Goal: Information Seeking & Learning: Learn about a topic

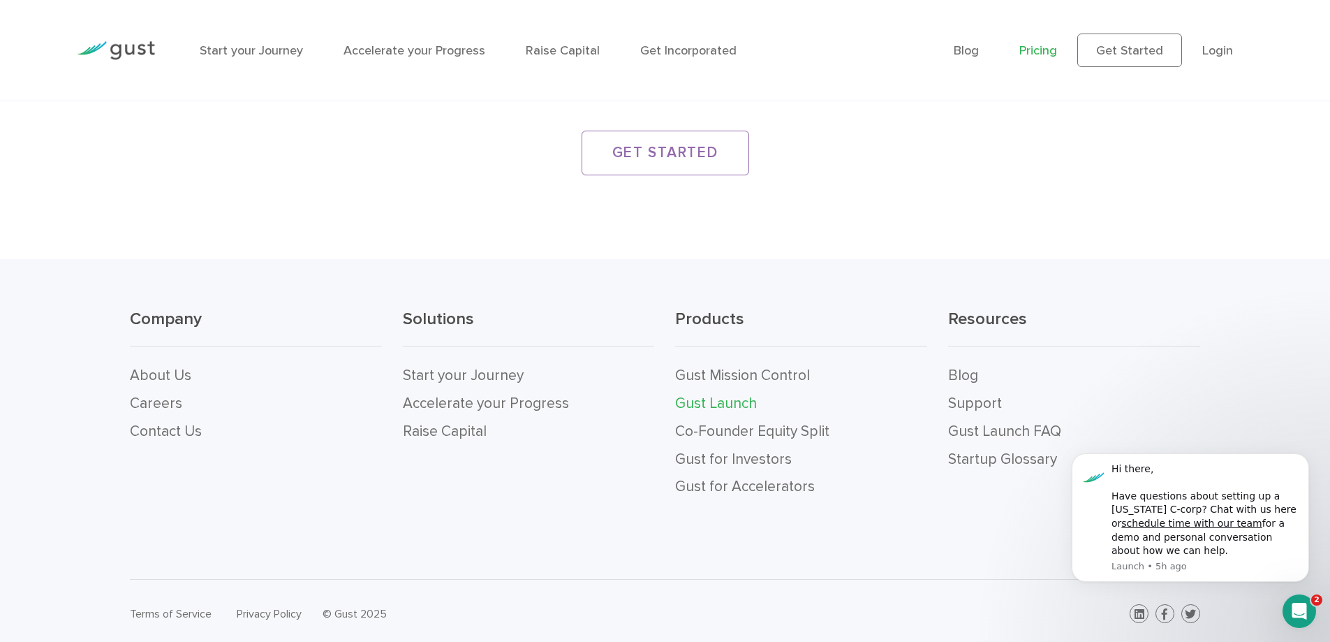
scroll to position [2742, 0]
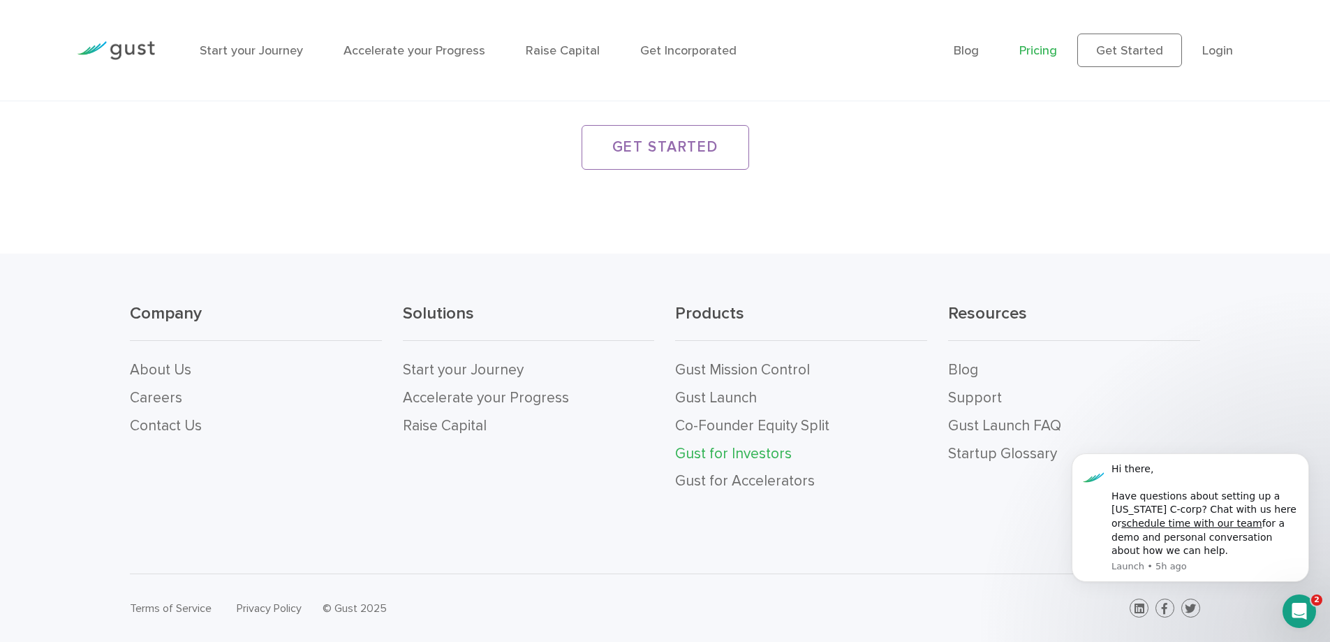
click at [763, 454] on link "Gust for Investors" at bounding box center [733, 453] width 117 height 17
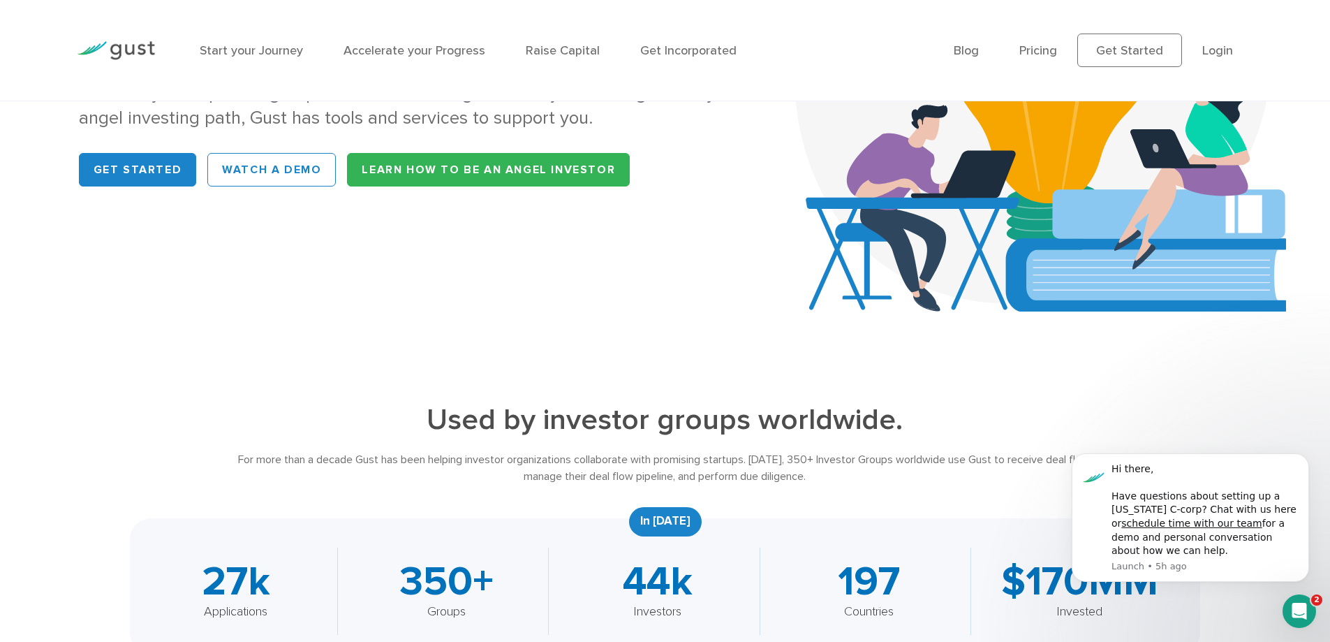
scroll to position [489, 0]
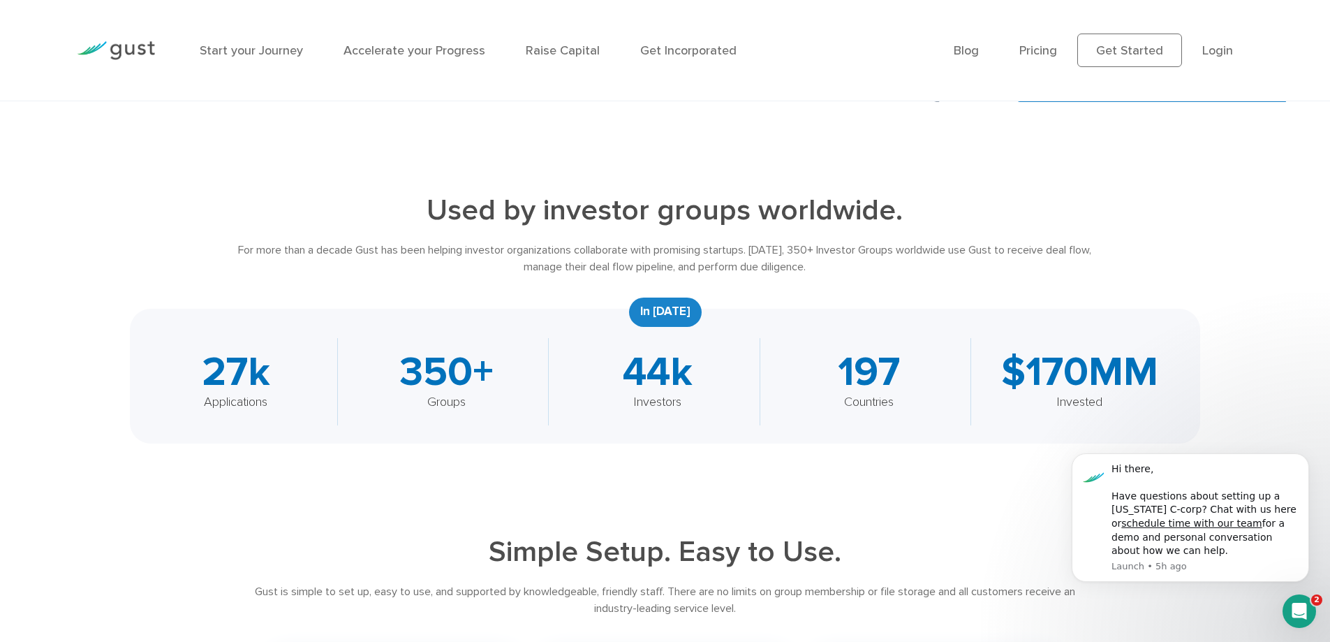
drag, startPoint x: 647, startPoint y: 305, endPoint x: 694, endPoint y: 314, distance: 47.5
click at [694, 314] on div "In 2022" at bounding box center [665, 311] width 73 height 29
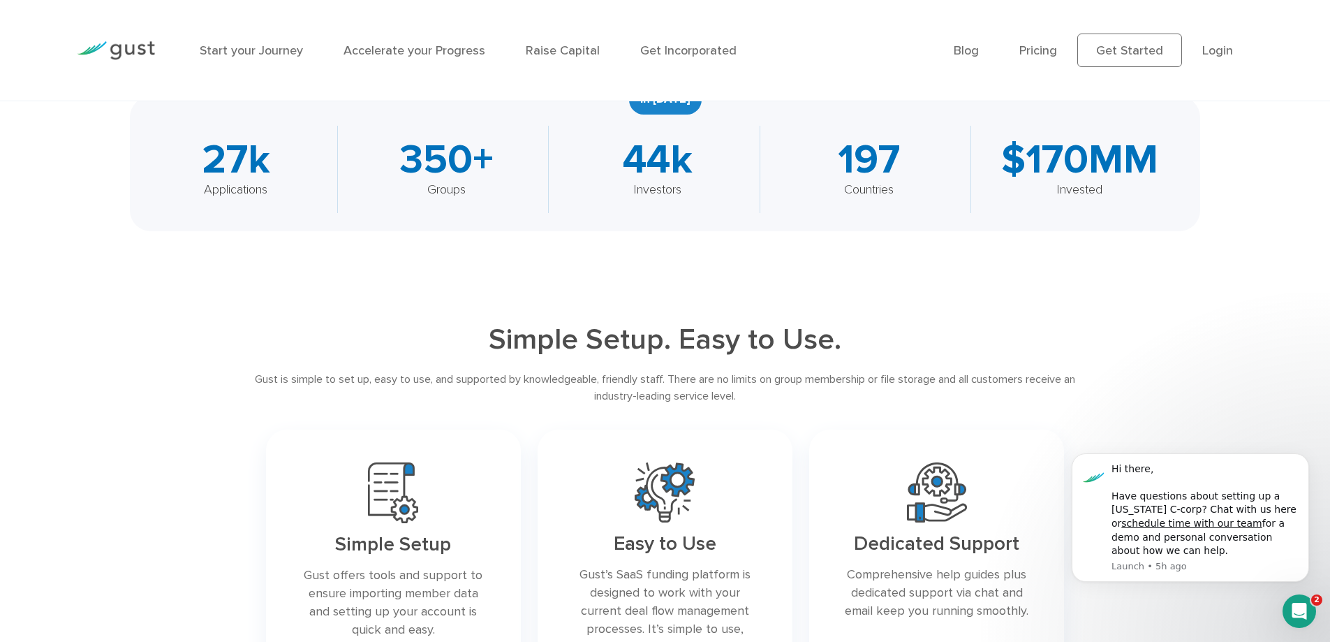
scroll to position [698, 0]
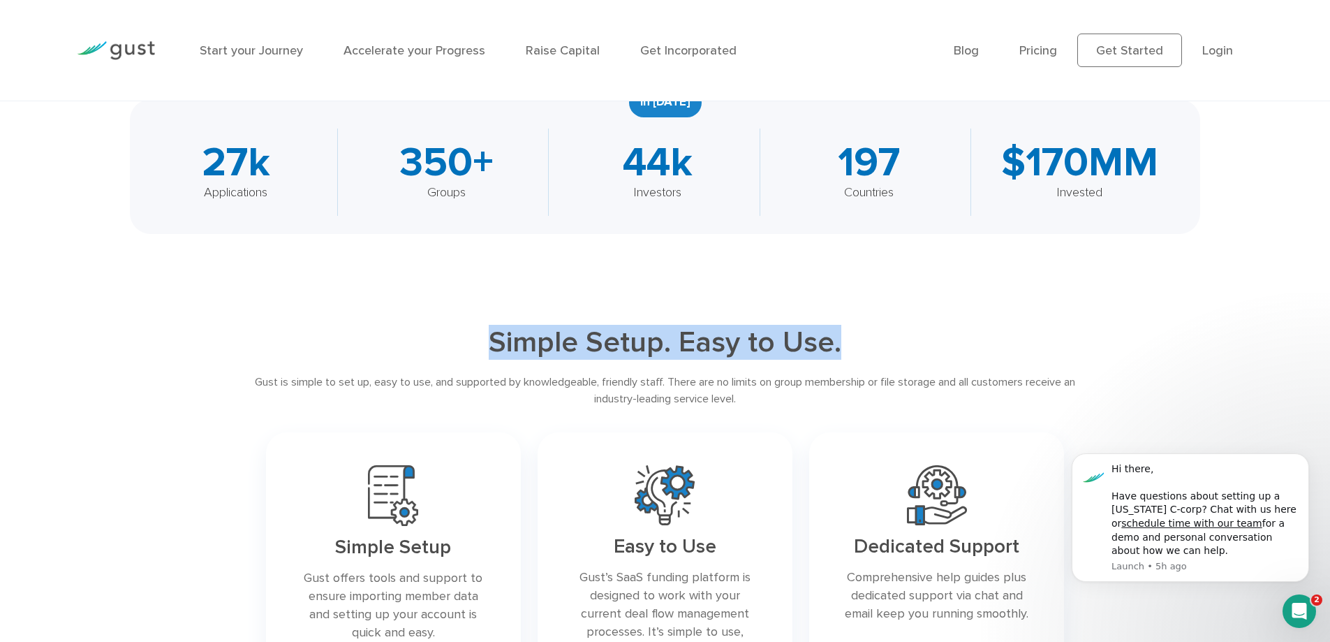
drag, startPoint x: 492, startPoint y: 344, endPoint x: 911, endPoint y: 344, distance: 419.0
click at [911, 344] on h2 "Simple Setup. Easy to Use." at bounding box center [665, 342] width 856 height 35
drag, startPoint x: 741, startPoint y: 346, endPoint x: 430, endPoint y: 340, distance: 310.8
click at [430, 340] on h2 "Simple Setup. Easy to Use." at bounding box center [665, 342] width 856 height 35
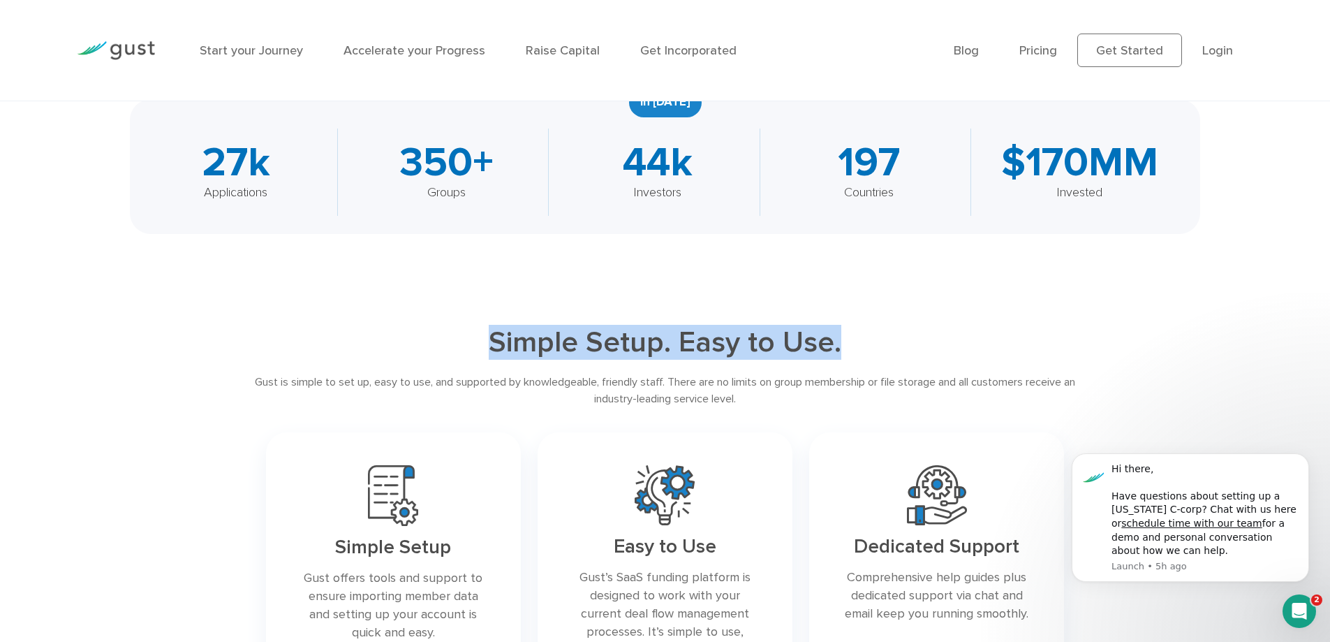
click at [430, 340] on h2 "Simple Setup. Easy to Use." at bounding box center [665, 342] width 856 height 35
drag, startPoint x: 526, startPoint y: 345, endPoint x: 927, endPoint y: 345, distance: 401.5
click at [927, 345] on h2 "Simple Setup. Easy to Use." at bounding box center [665, 342] width 856 height 35
drag, startPoint x: 870, startPoint y: 348, endPoint x: 468, endPoint y: 348, distance: 402.2
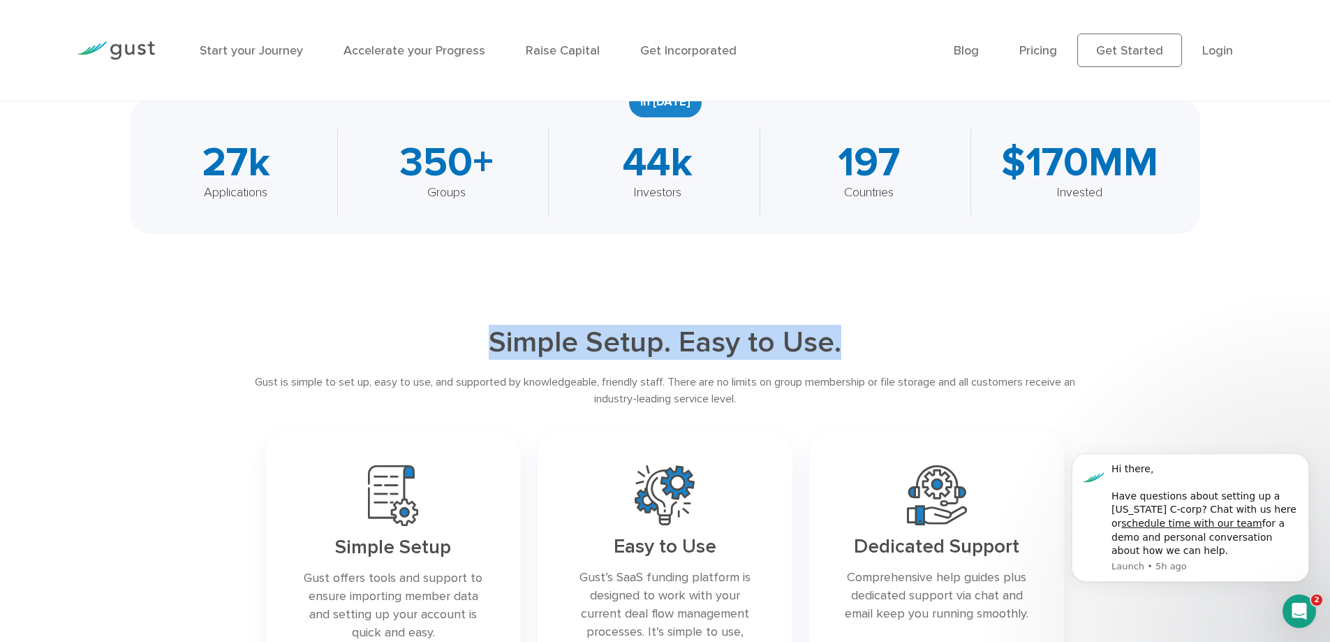
click at [468, 348] on h2 "Simple Setup. Easy to Use." at bounding box center [665, 342] width 856 height 35
drag, startPoint x: 525, startPoint y: 345, endPoint x: 957, endPoint y: 345, distance: 431.6
click at [957, 345] on h2 "Simple Setup. Easy to Use." at bounding box center [665, 342] width 856 height 35
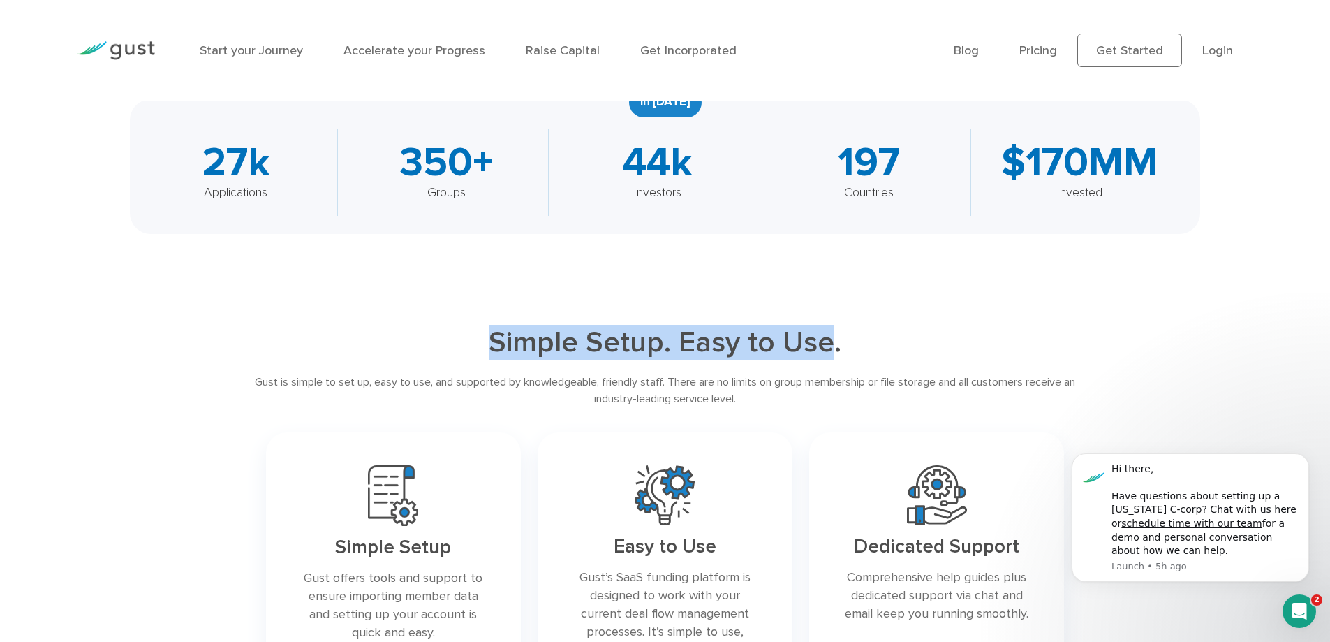
drag, startPoint x: 834, startPoint y: 346, endPoint x: 478, endPoint y: 348, distance: 355.4
click at [478, 348] on h2 "Simple Setup. Easy to Use." at bounding box center [665, 342] width 856 height 35
drag, startPoint x: 492, startPoint y: 348, endPoint x: 878, endPoint y: 346, distance: 386.2
click at [878, 346] on h2 "Simple Setup. Easy to Use." at bounding box center [665, 342] width 856 height 35
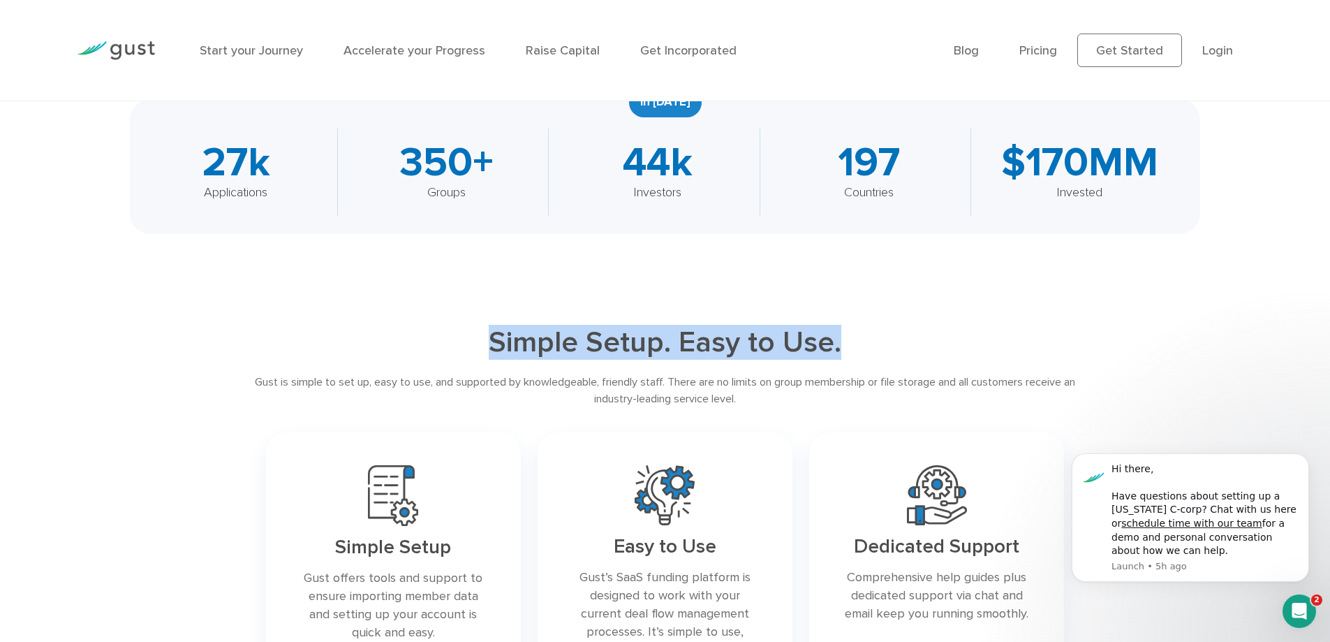
click at [878, 346] on h2 "Simple Setup. Easy to Use." at bounding box center [665, 342] width 856 height 35
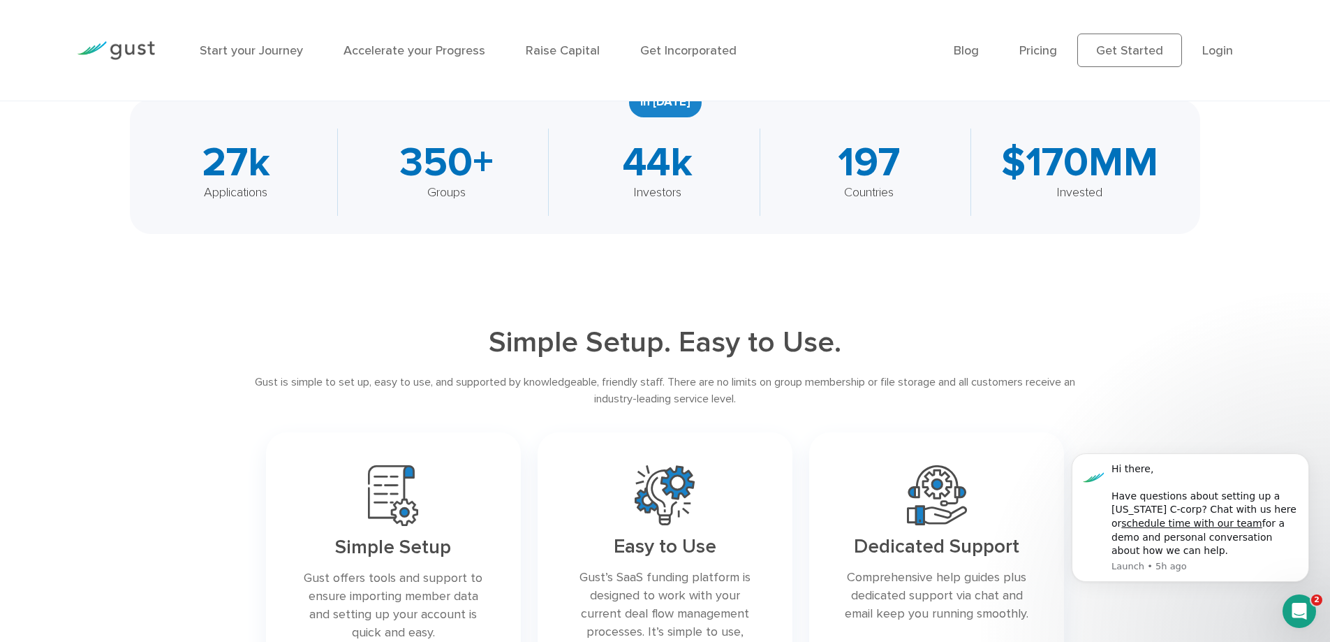
scroll to position [489, 0]
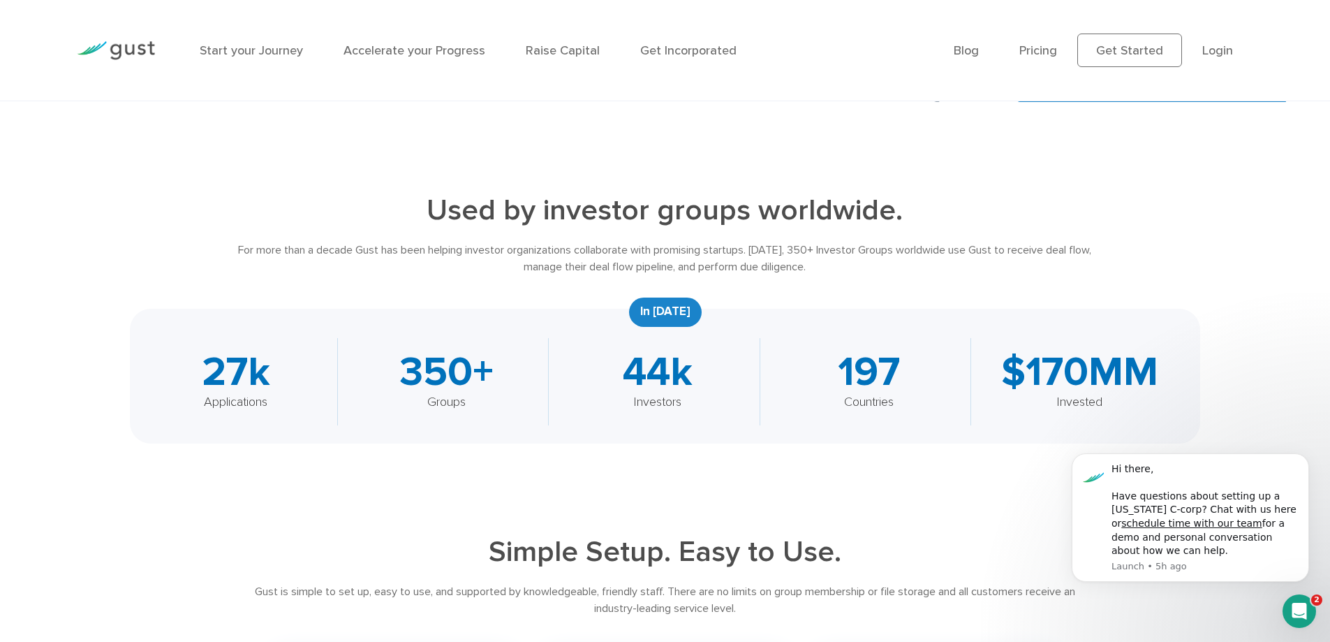
click at [661, 314] on div "In 2022" at bounding box center [665, 311] width 73 height 29
click at [647, 313] on div "In 2022" at bounding box center [665, 311] width 73 height 29
drag, startPoint x: 645, startPoint y: 309, endPoint x: 687, endPoint y: 309, distance: 41.9
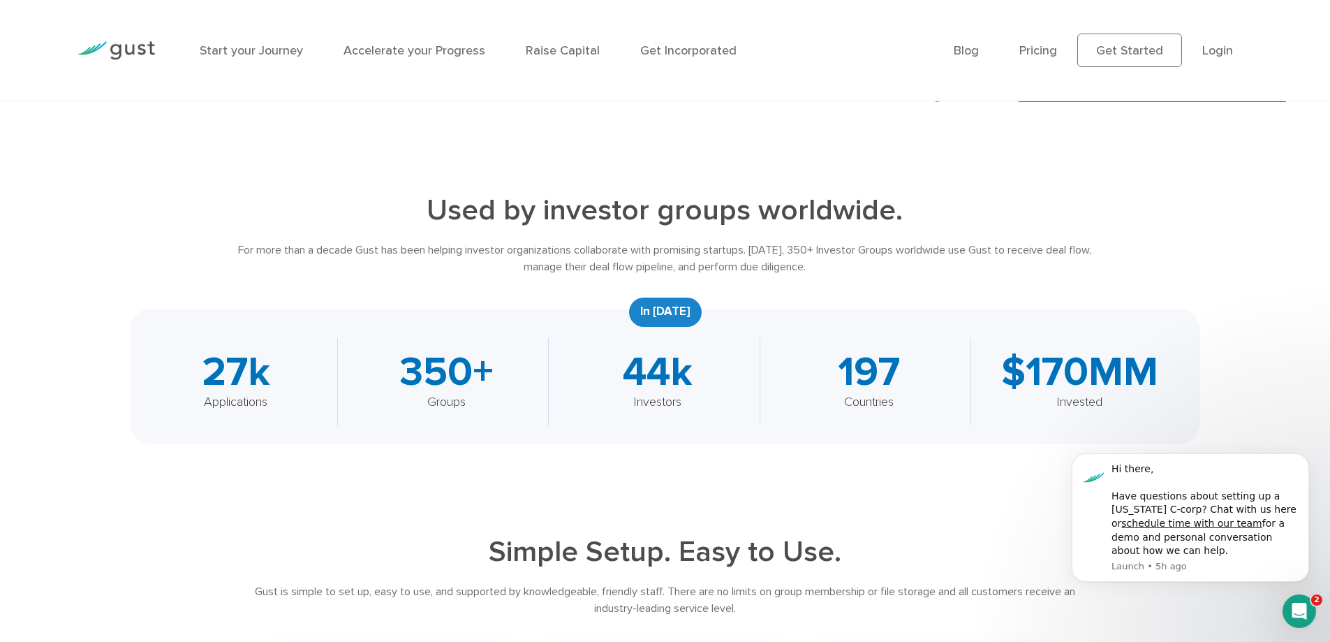
click at [687, 309] on div "In 2022" at bounding box center [665, 311] width 73 height 29
drag, startPoint x: 643, startPoint y: 309, endPoint x: 689, endPoint y: 308, distance: 45.4
click at [689, 308] on div "In 2022" at bounding box center [665, 311] width 73 height 29
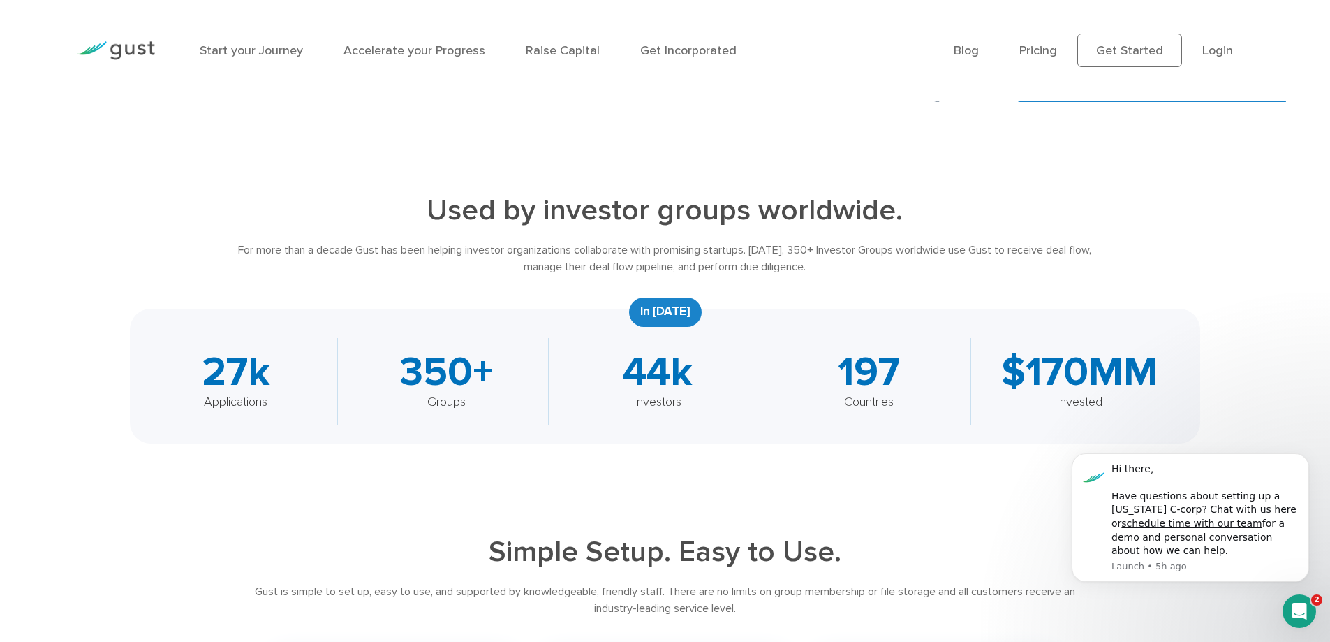
drag, startPoint x: 644, startPoint y: 309, endPoint x: 685, endPoint y: 309, distance: 41.2
click at [685, 309] on div "In 2022" at bounding box center [665, 311] width 73 height 29
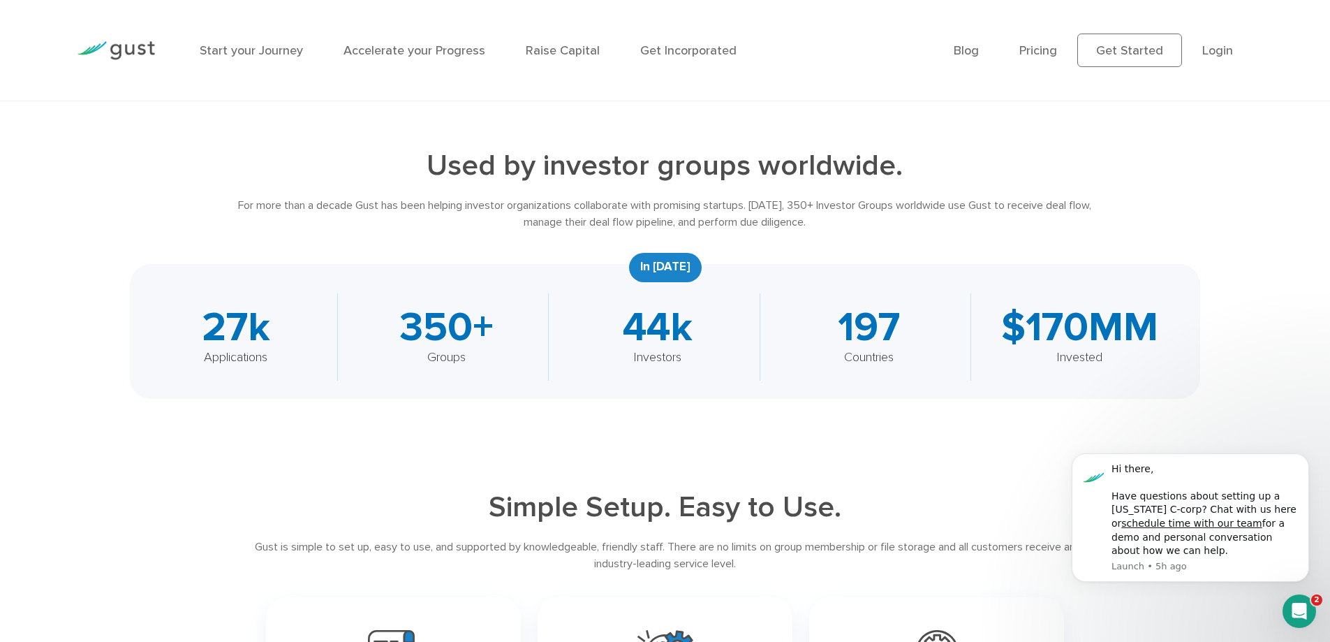
scroll to position [559, 0]
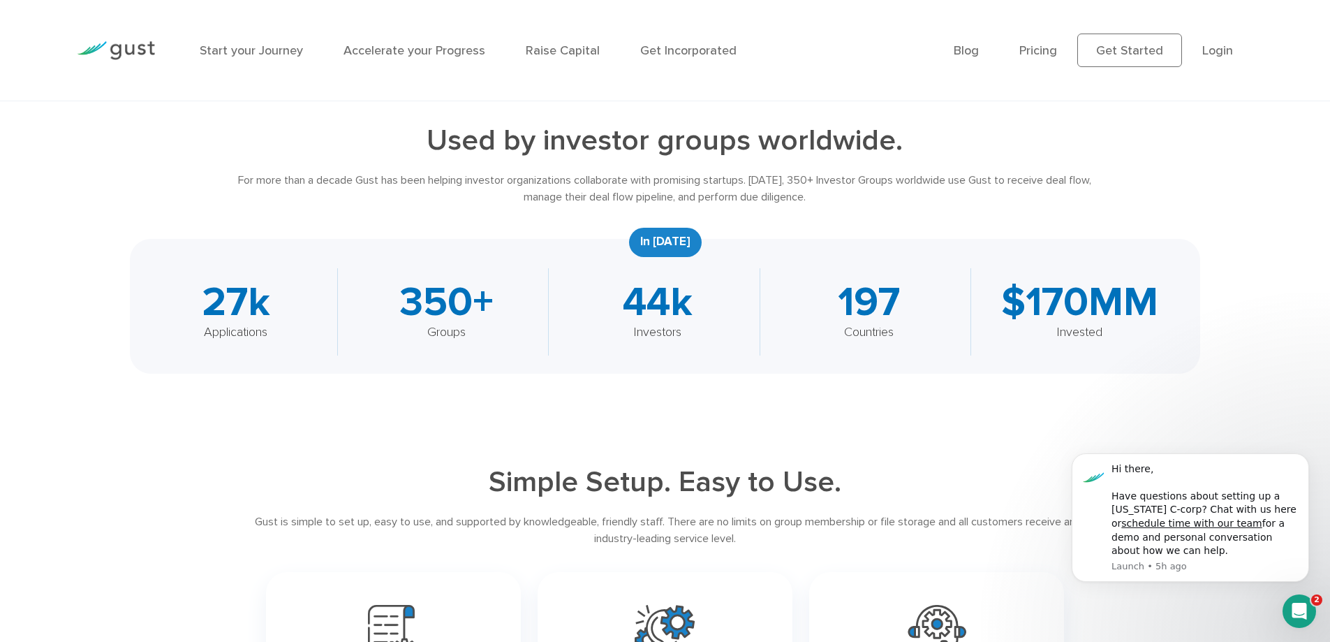
drag, startPoint x: 630, startPoint y: 304, endPoint x: 691, endPoint y: 304, distance: 61.5
click at [691, 304] on div "44k" at bounding box center [657, 302] width 175 height 41
drag, startPoint x: 635, startPoint y: 330, endPoint x: 682, endPoint y: 331, distance: 46.8
click at [682, 331] on div "Investors" at bounding box center [657, 332] width 175 height 19
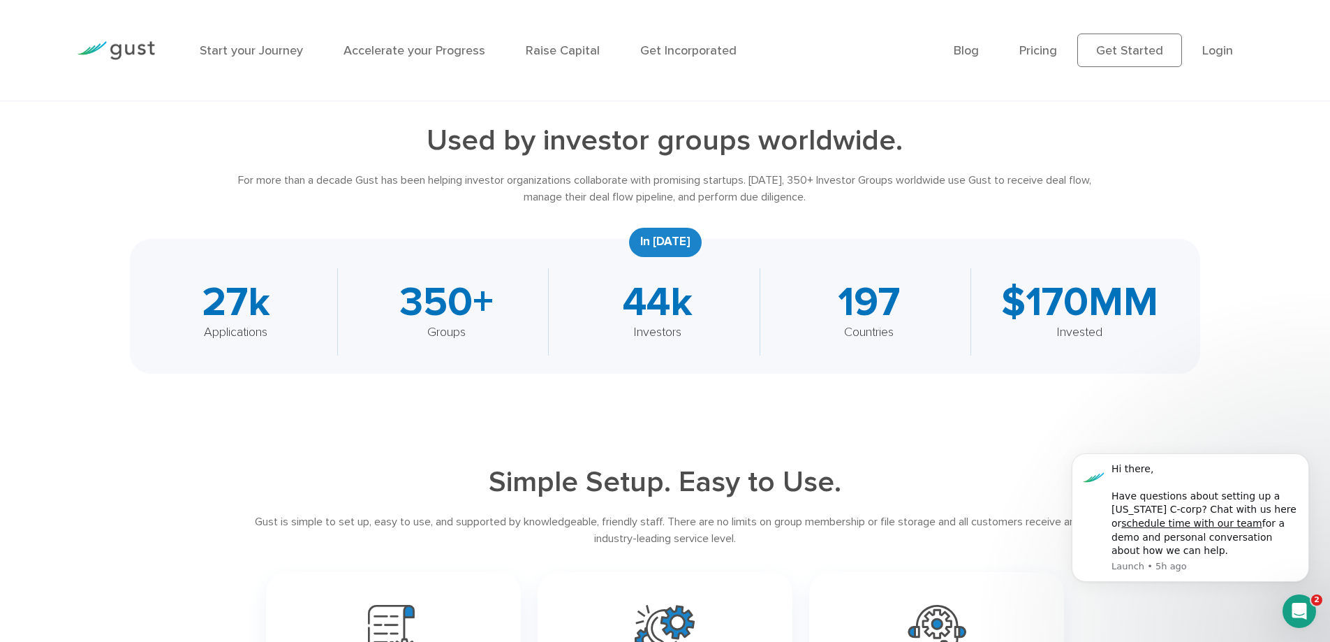
click at [682, 331] on div "Investors" at bounding box center [657, 332] width 175 height 19
drag, startPoint x: 633, startPoint y: 334, endPoint x: 695, endPoint y: 334, distance: 62.1
click at [695, 334] on div "Investors" at bounding box center [657, 332] width 175 height 19
drag, startPoint x: 832, startPoint y: 329, endPoint x: 918, endPoint y: 338, distance: 86.4
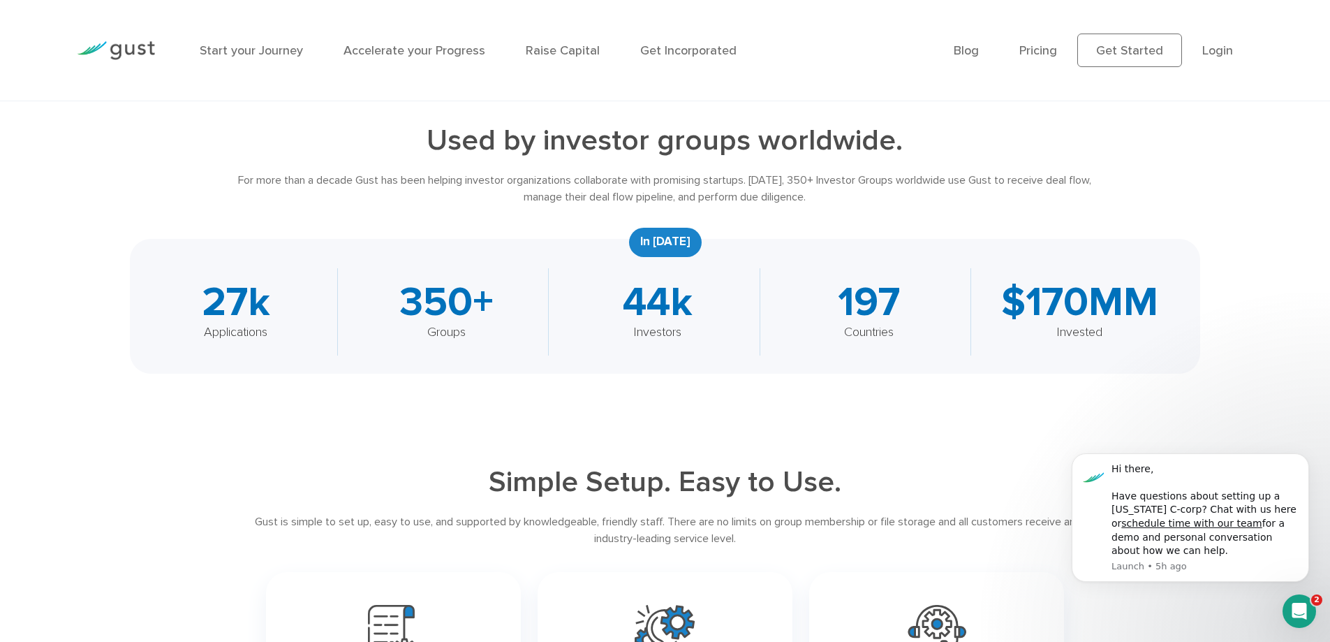
click at [918, 338] on div "Countries" at bounding box center [868, 332] width 175 height 19
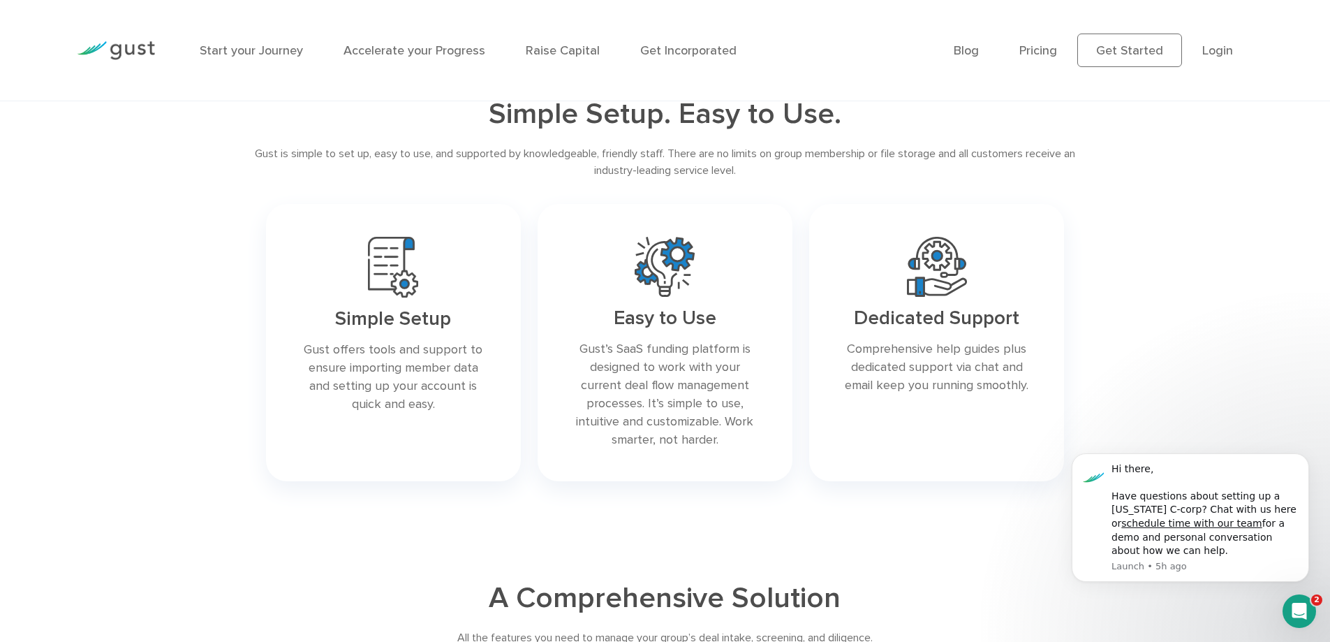
scroll to position [978, 0]
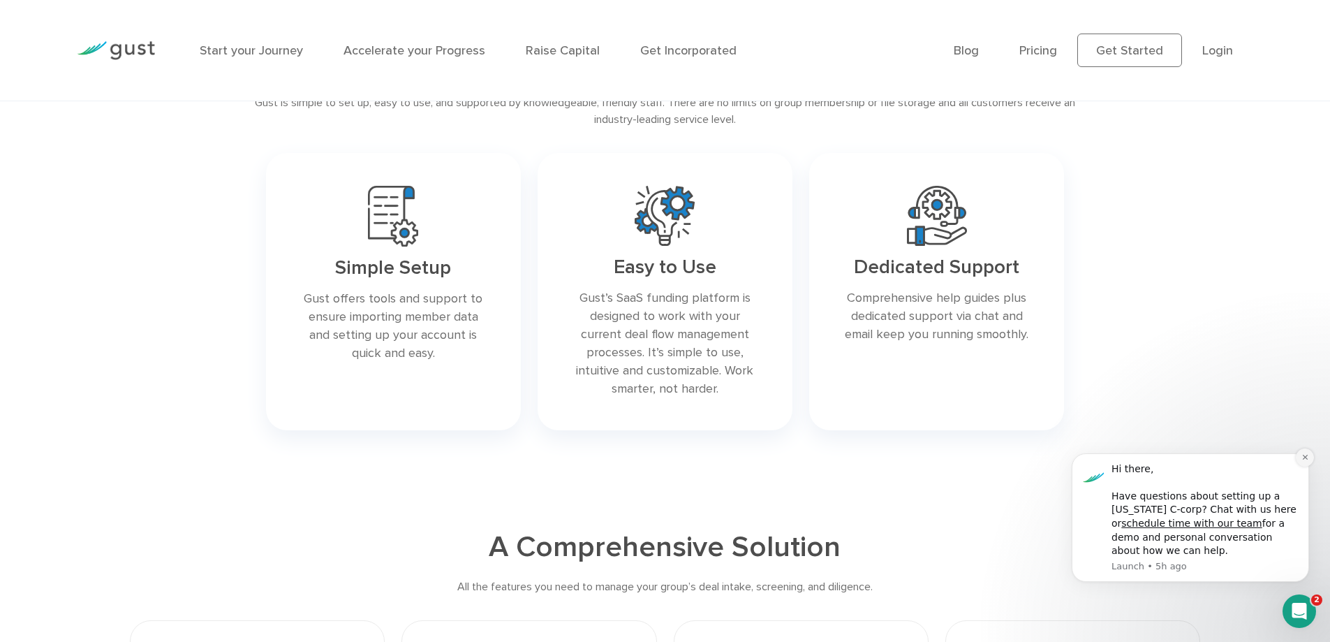
click at [1306, 458] on icon "Dismiss notification" at bounding box center [1304, 457] width 5 height 5
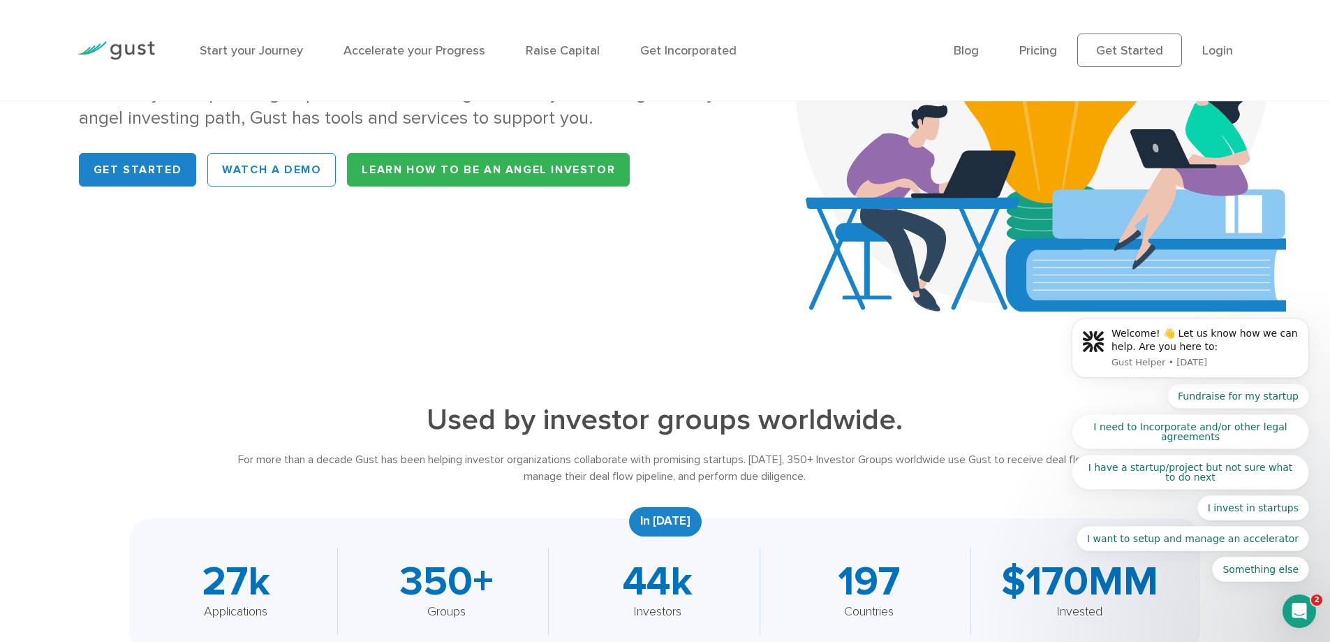
scroll to position [0, 0]
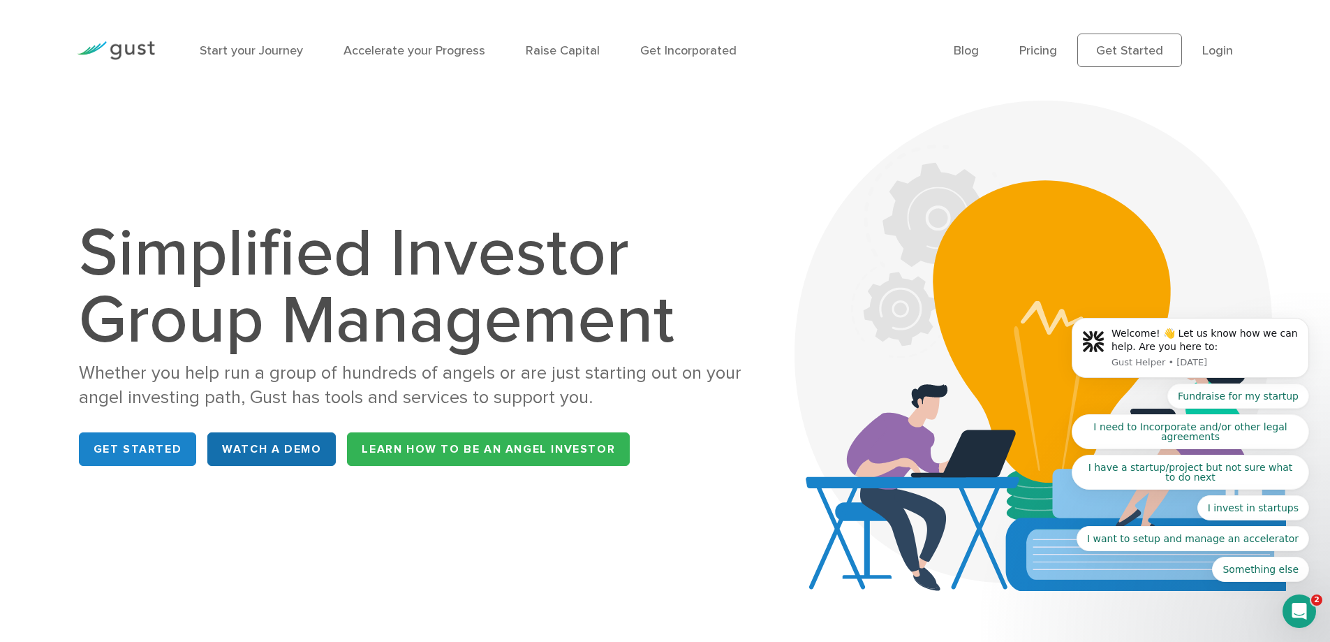
click at [260, 457] on link "WATCH A DEMO" at bounding box center [271, 449] width 128 height 34
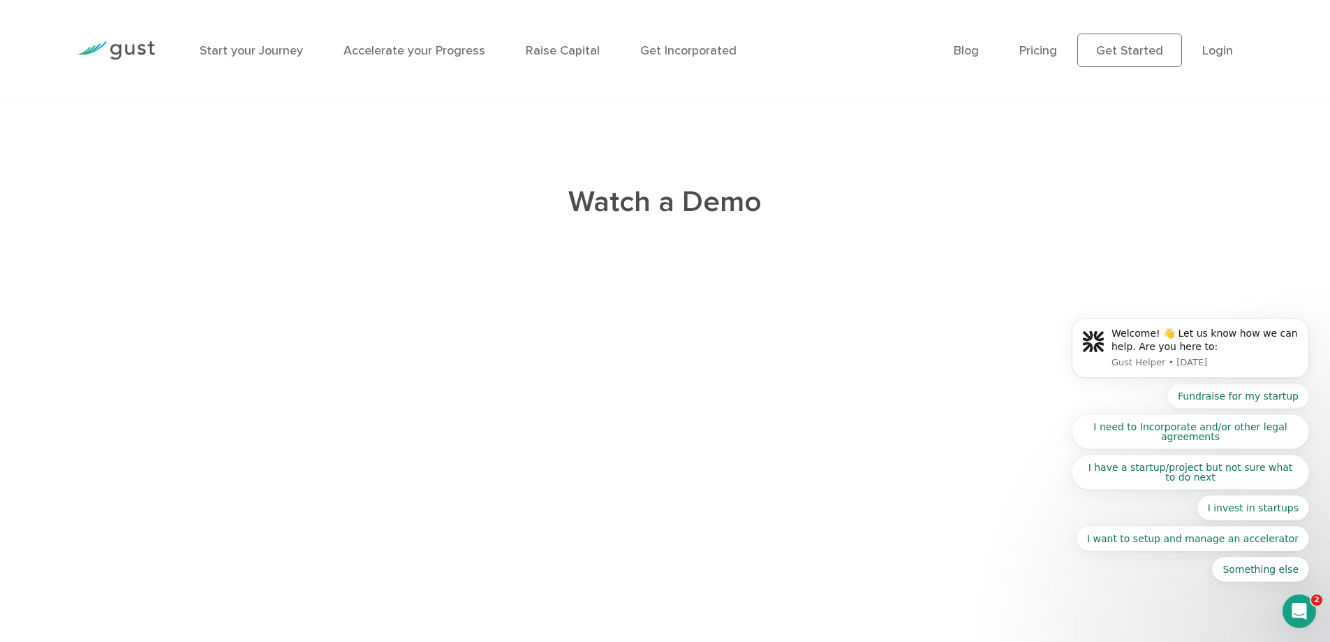
scroll to position [2959, 0]
click at [1308, 605] on div "Open Intercom Messenger" at bounding box center [1300, 611] width 46 height 46
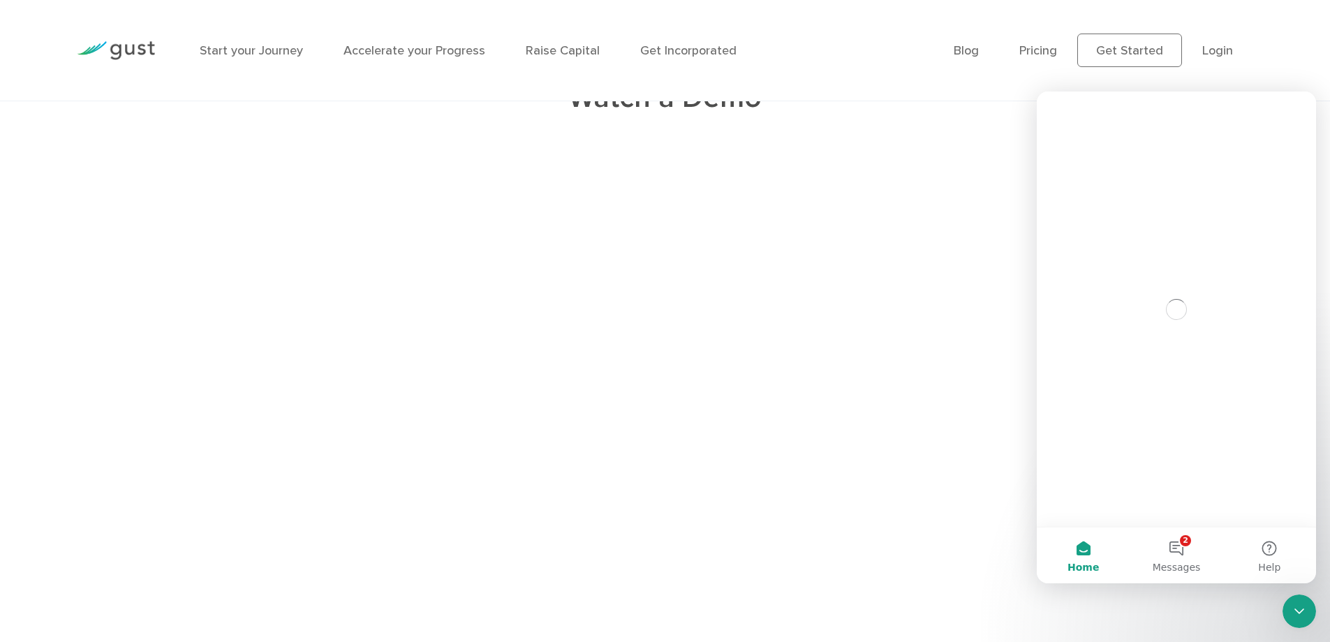
scroll to position [0, 0]
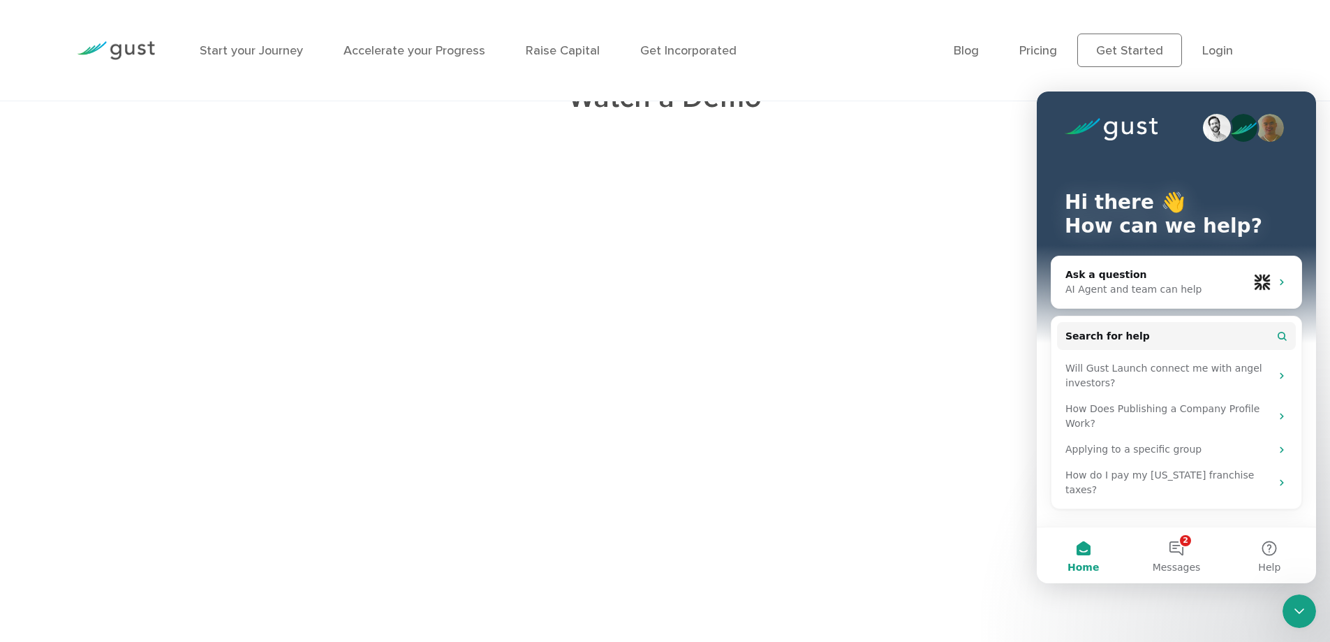
drag, startPoint x: 1302, startPoint y: 615, endPoint x: 2601, endPoint y: 805, distance: 1312.8
click at [1302, 615] on icon "Close Intercom Messenger" at bounding box center [1299, 611] width 17 height 17
click at [1303, 610] on icon "Close Intercom Messenger" at bounding box center [1300, 611] width 10 height 6
click at [1302, 610] on icon "Close Intercom Messenger" at bounding box center [1300, 611] width 10 height 6
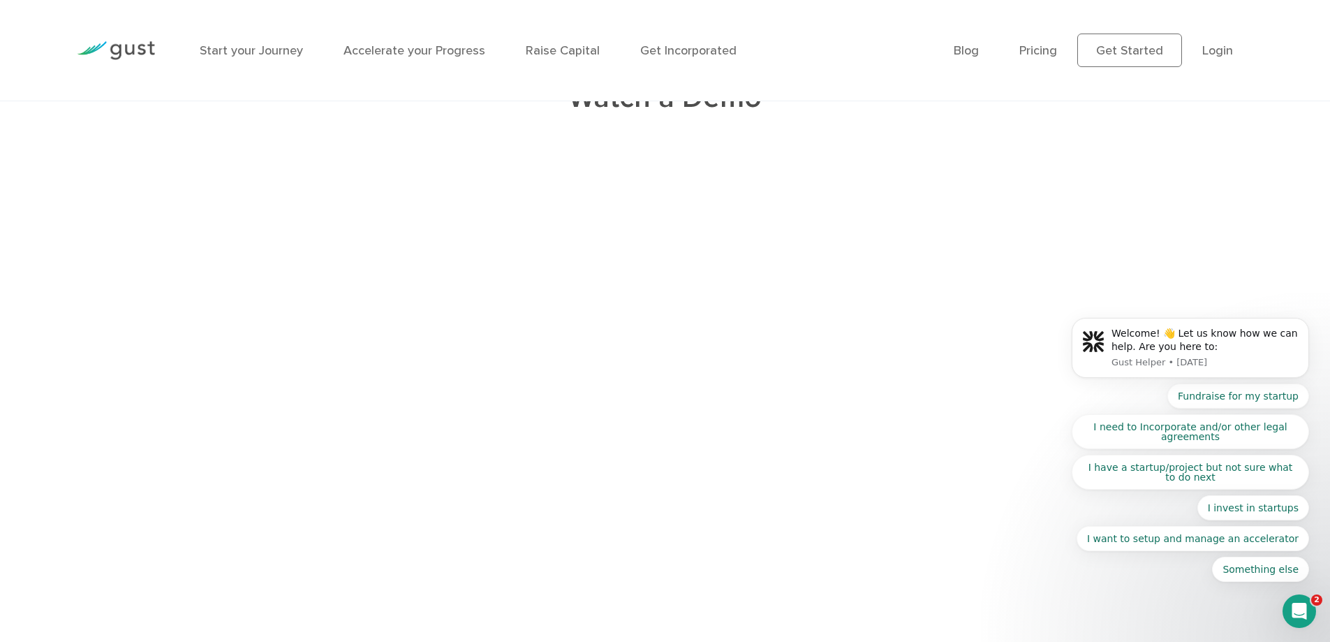
click at [1301, 610] on icon "Open Intercom Messenger" at bounding box center [1299, 611] width 23 height 23
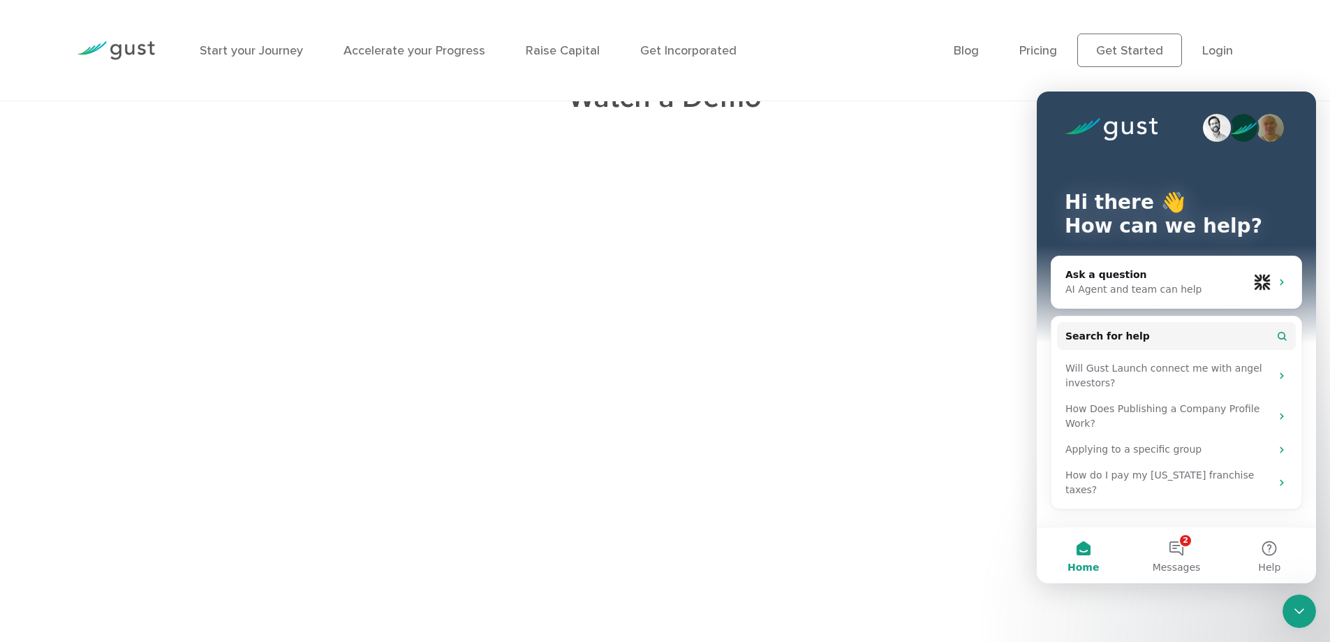
click at [1301, 610] on icon "Close Intercom Messenger" at bounding box center [1299, 611] width 17 height 17
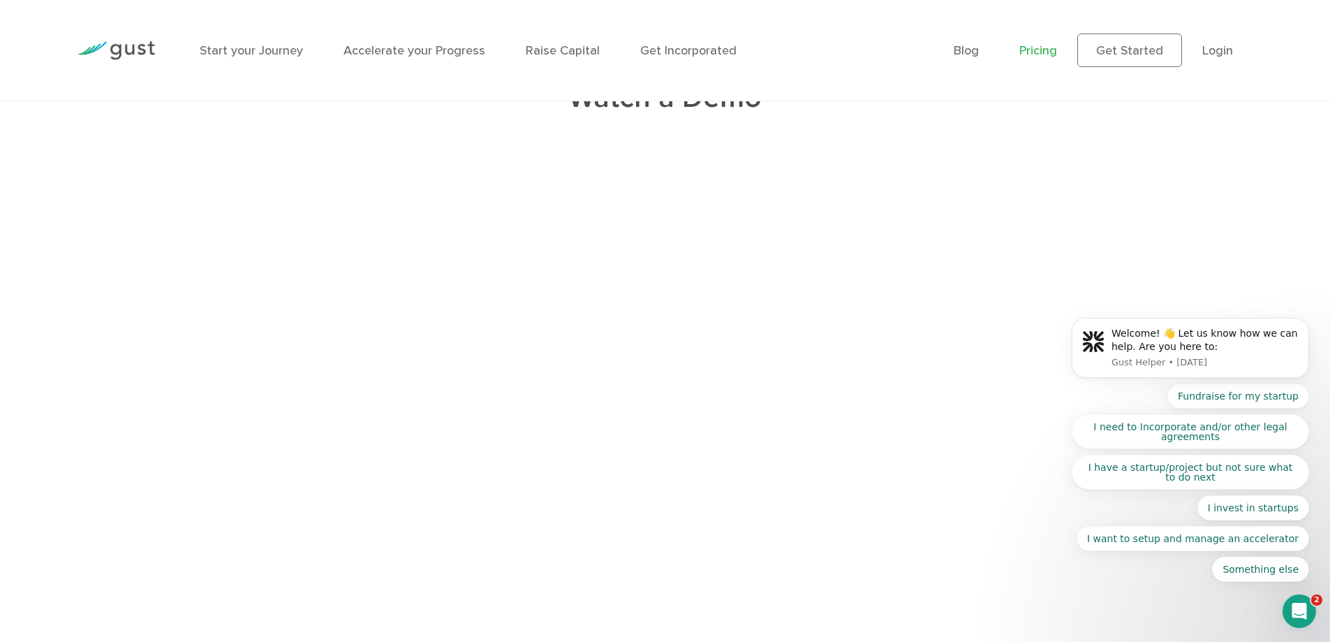
click at [1034, 44] on link "Pricing" at bounding box center [1039, 50] width 38 height 15
